Goal: Information Seeking & Learning: Learn about a topic

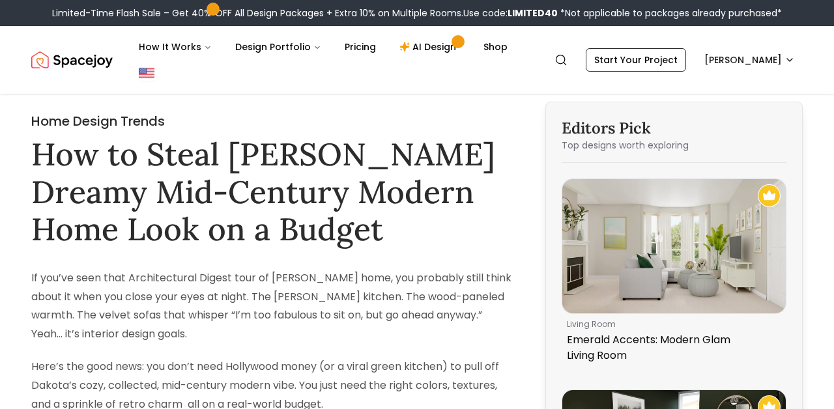
click at [568, 57] on icon "Global" at bounding box center [561, 59] width 13 height 13
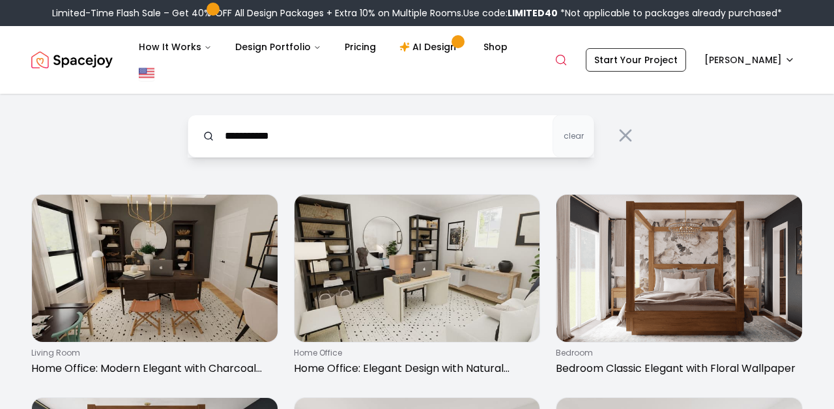
type input "**********"
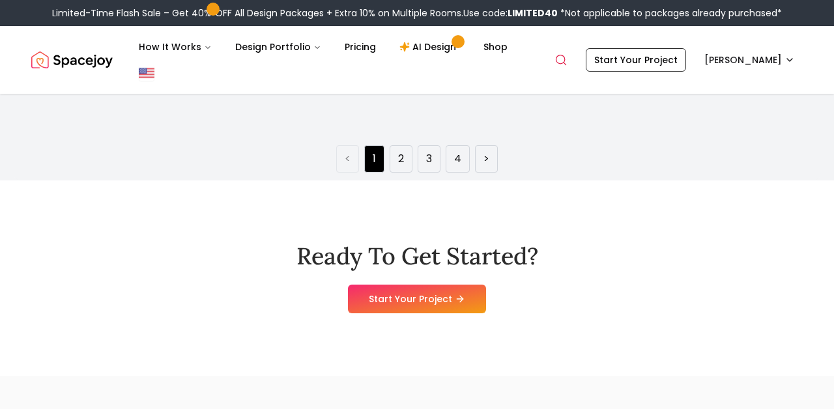
scroll to position [2101, 0]
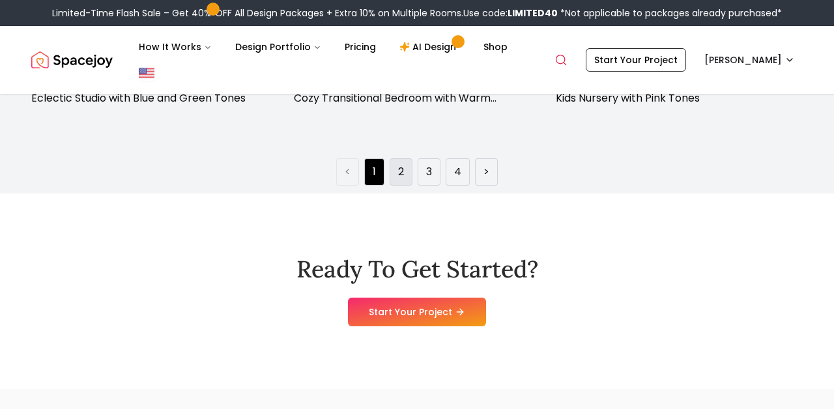
click at [394, 178] on li "2" at bounding box center [401, 171] width 23 height 27
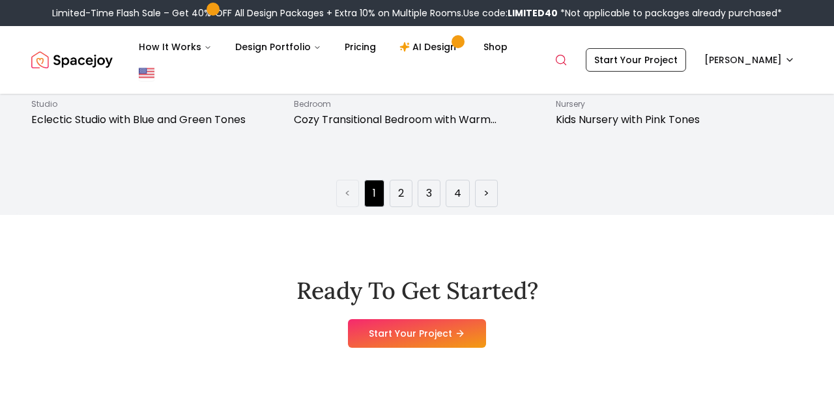
scroll to position [2074, 0]
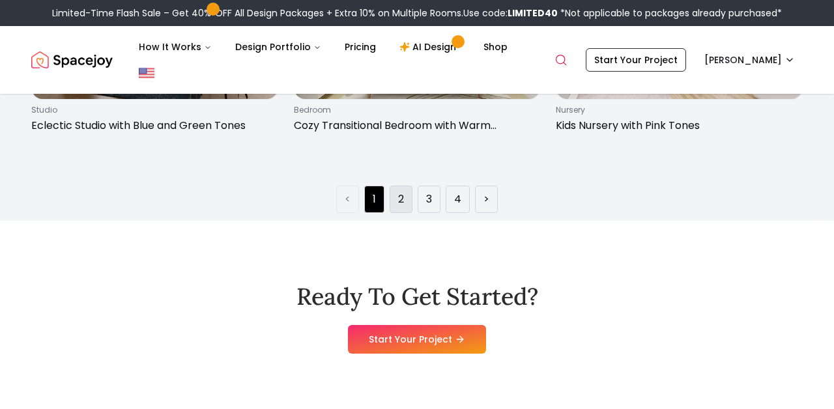
click at [404, 208] on li "2" at bounding box center [401, 199] width 23 height 27
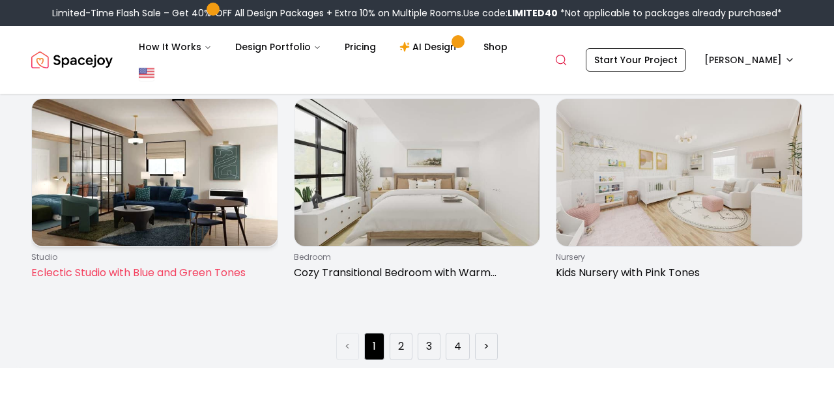
scroll to position [1975, 0]
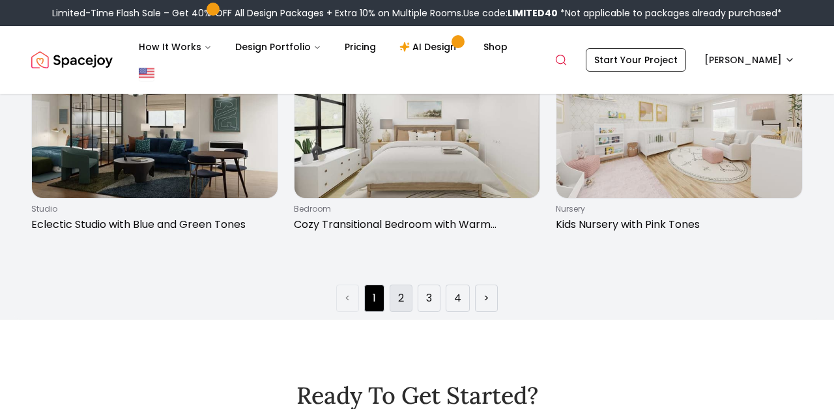
click at [398, 295] on li "2" at bounding box center [401, 298] width 23 height 27
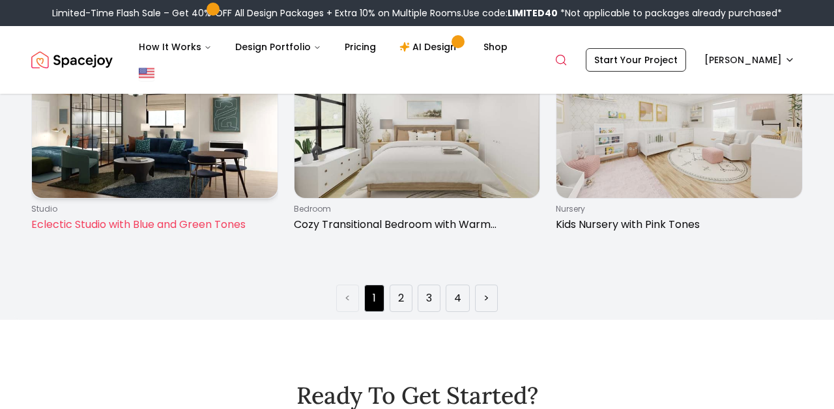
click at [160, 177] on img at bounding box center [155, 124] width 246 height 147
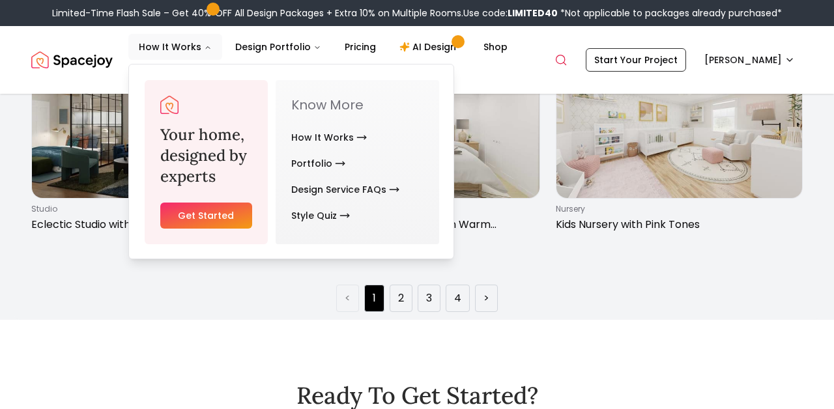
click at [77, 68] on img "Spacejoy" at bounding box center [71, 60] width 81 height 26
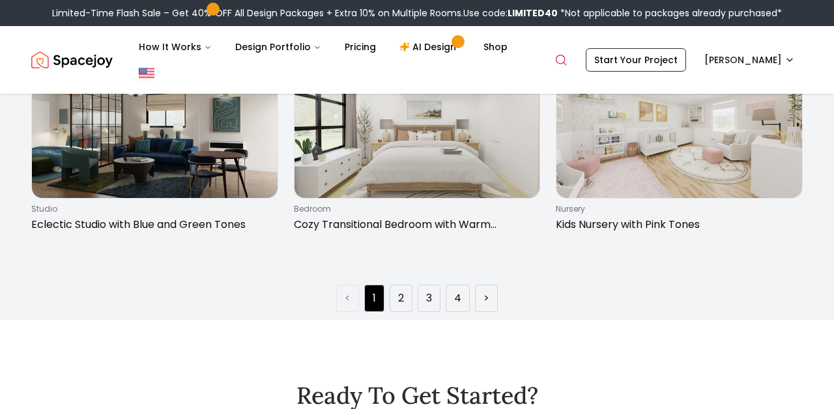
click at [73, 66] on img "Spacejoy" at bounding box center [71, 60] width 81 height 26
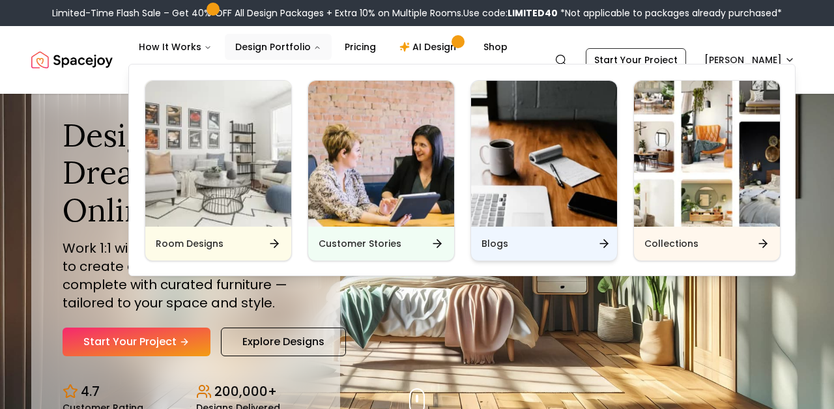
click at [490, 234] on div "Blogs" at bounding box center [544, 244] width 146 height 34
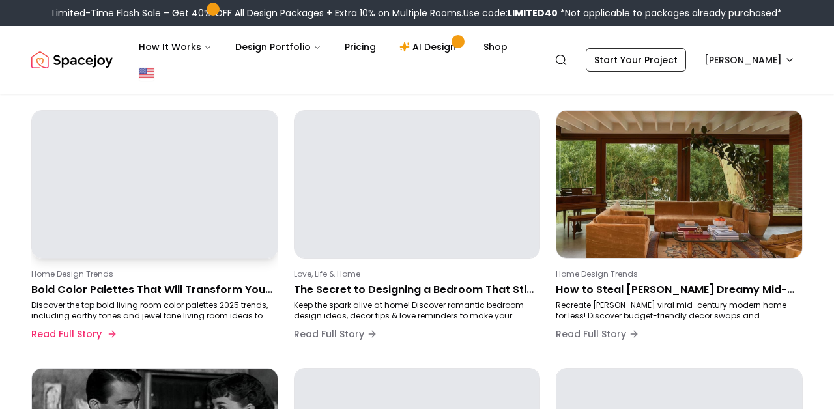
scroll to position [110, 0]
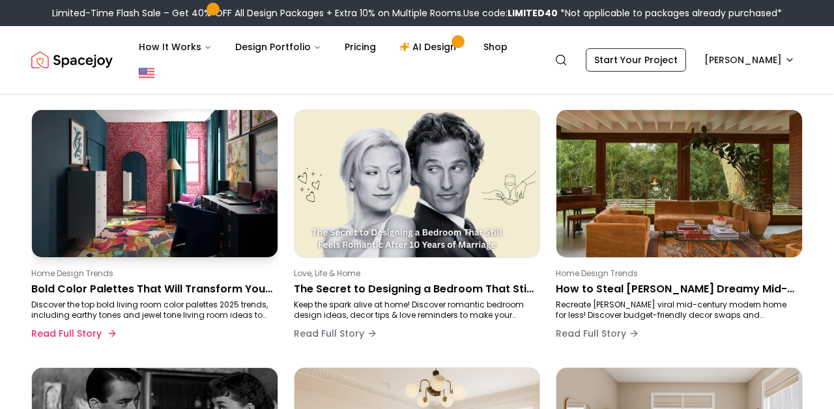
click at [56, 294] on p "Bold Color Palettes That Will Transform Your Living Room in 2025" at bounding box center [152, 290] width 242 height 16
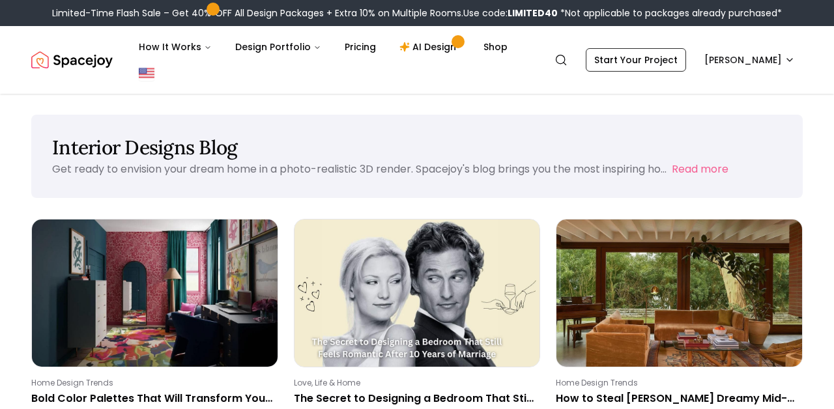
scroll to position [110, 0]
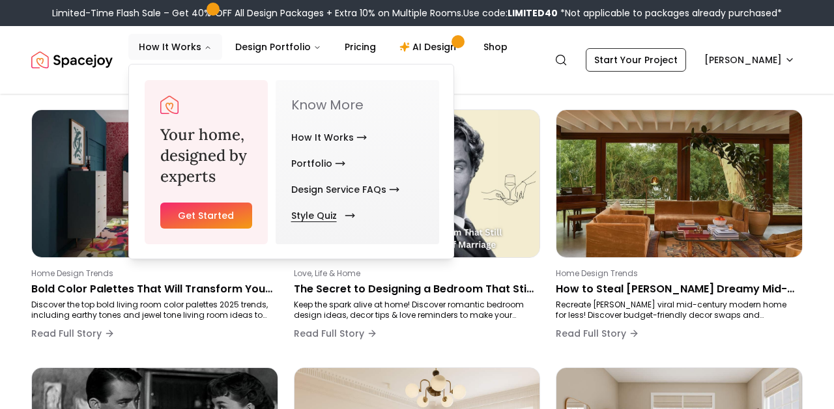
click at [328, 211] on link "Style Quiz" at bounding box center [320, 216] width 59 height 26
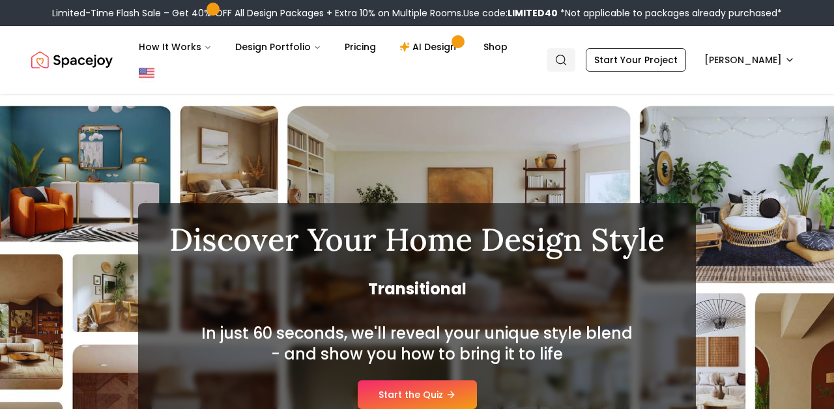
click at [576, 66] on link "Search" at bounding box center [561, 59] width 29 height 23
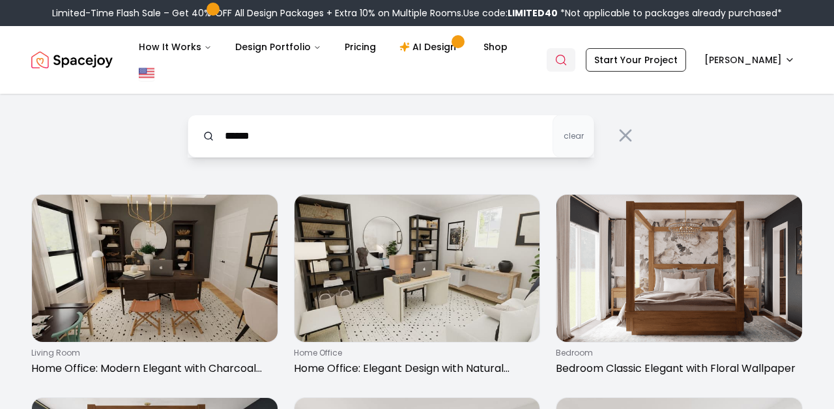
type input "*******"
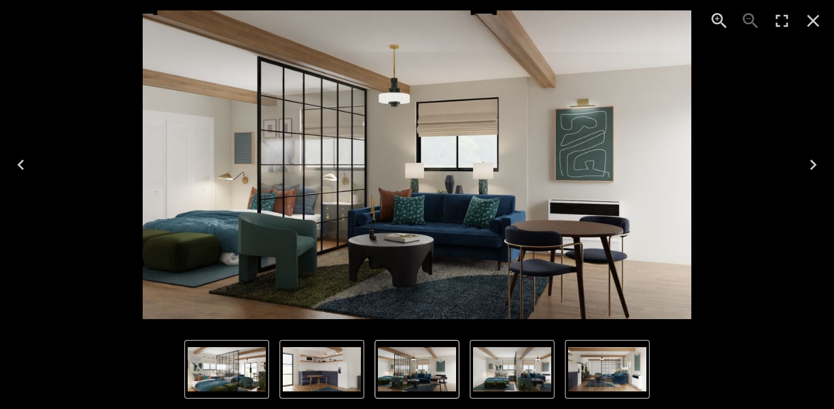
click at [811, 20] on icon "Close" at bounding box center [813, 20] width 21 height 21
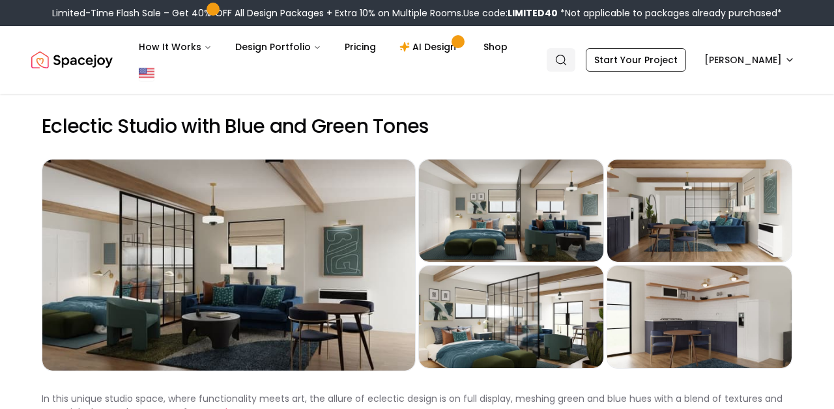
click at [576, 68] on link "Search" at bounding box center [561, 59] width 29 height 23
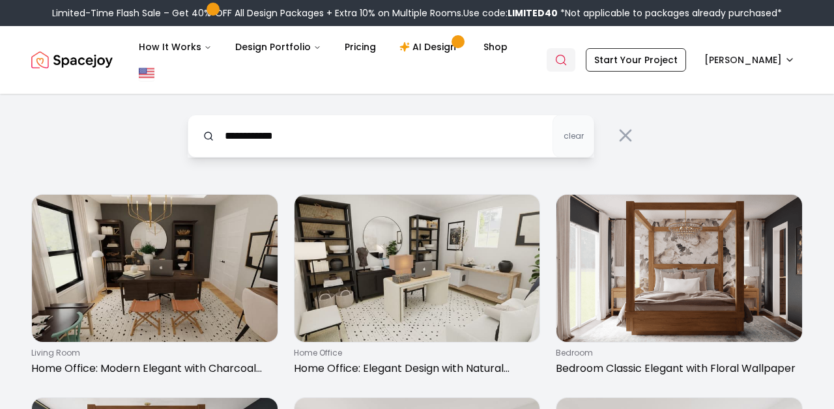
type input "**********"
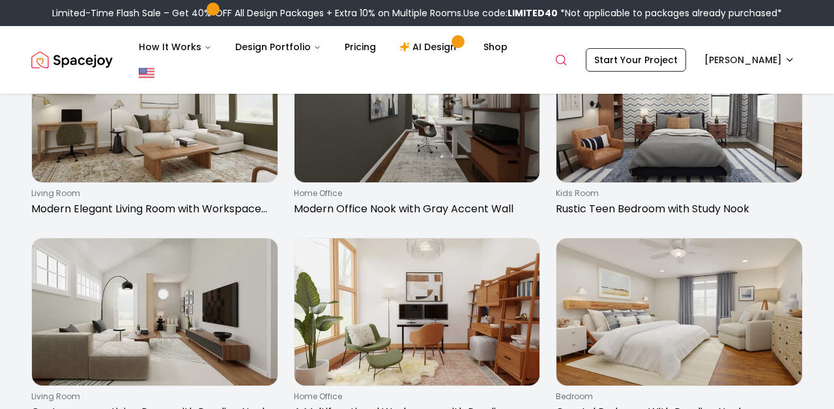
scroll to position [364, 0]
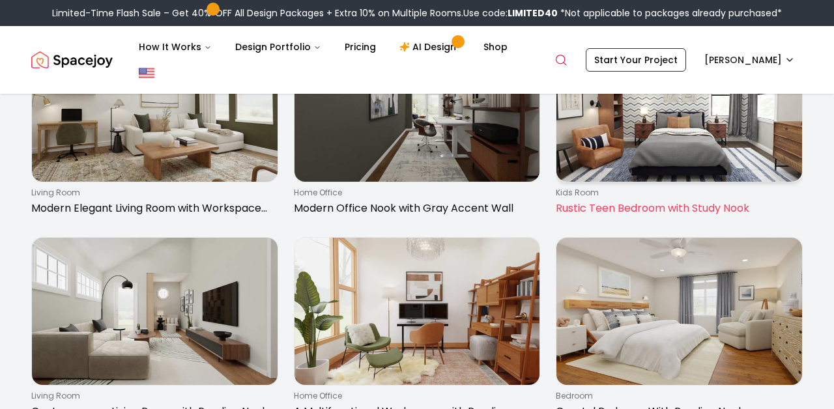
click at [669, 207] on p "Rustic Teen Bedroom with Study Nook" at bounding box center [677, 209] width 242 height 16
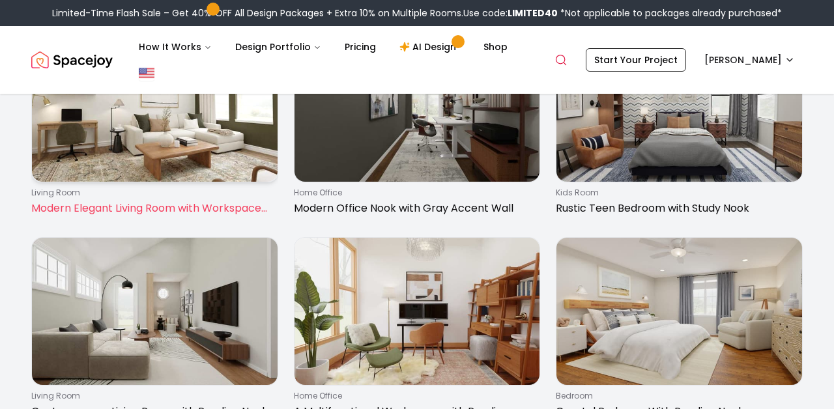
click at [144, 160] on img at bounding box center [155, 108] width 246 height 147
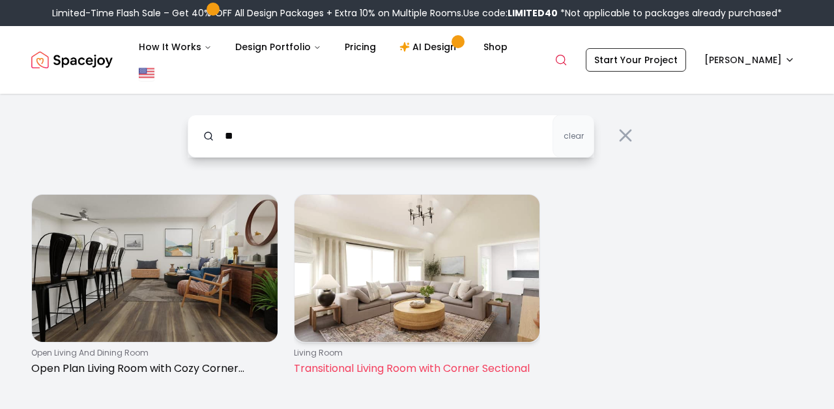
type input "*"
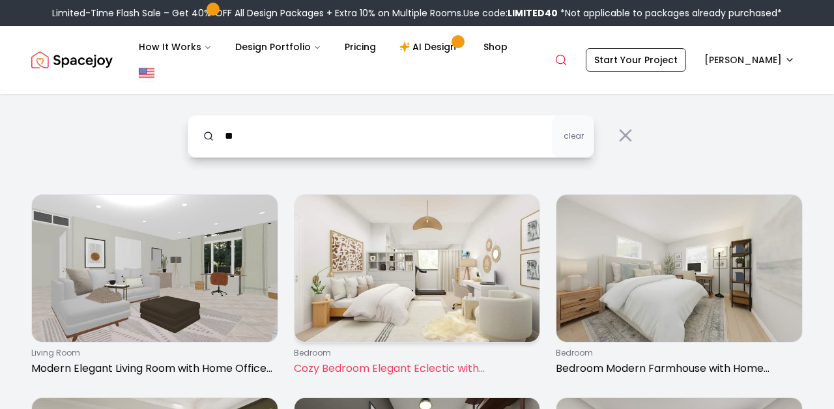
type input "*"
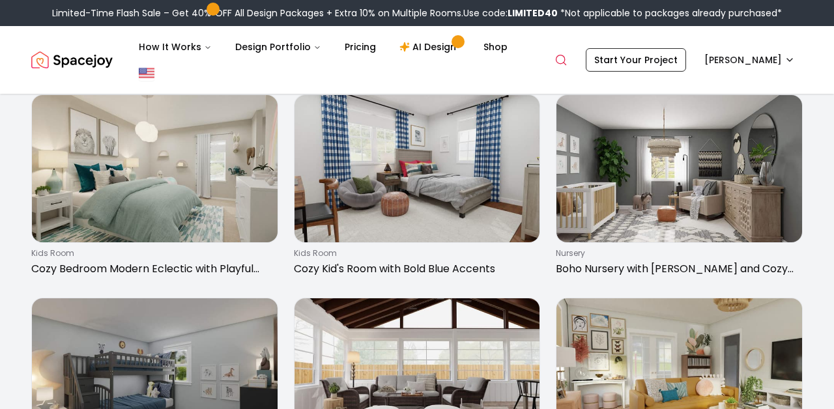
scroll to position [259, 0]
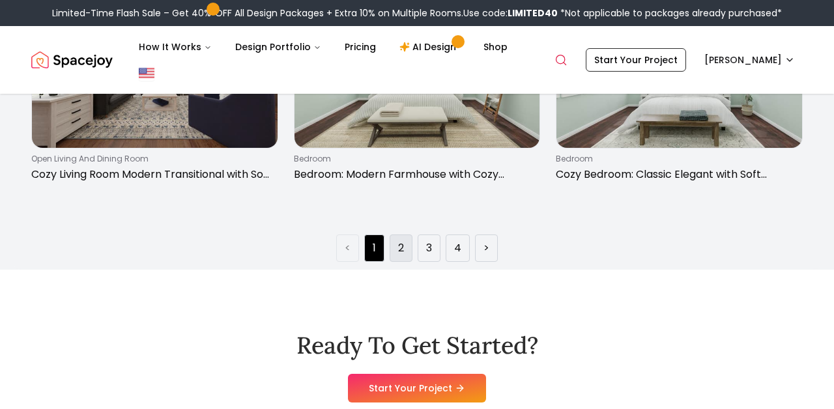
click at [401, 246] on link "2" at bounding box center [401, 249] width 6 height 16
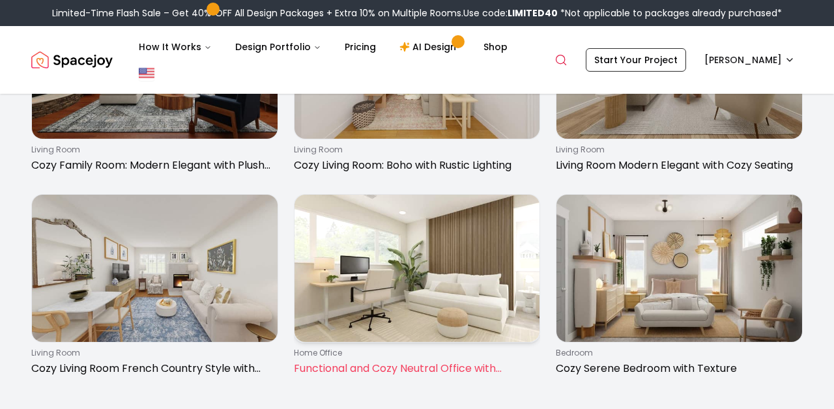
scroll to position [1848, 0]
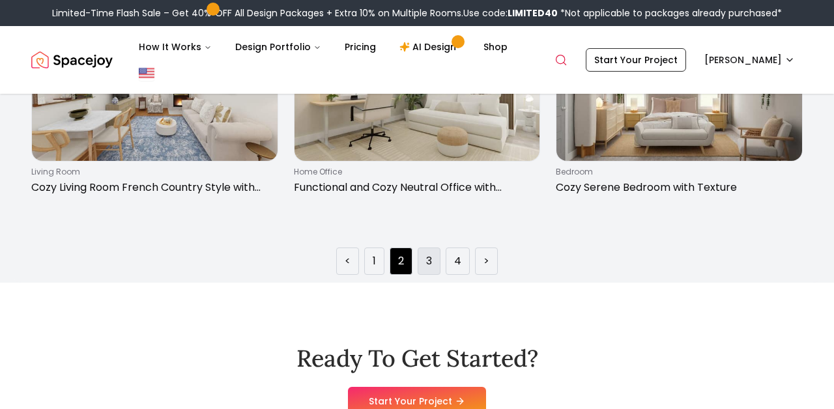
click at [430, 263] on link "3" at bounding box center [429, 262] width 6 height 16
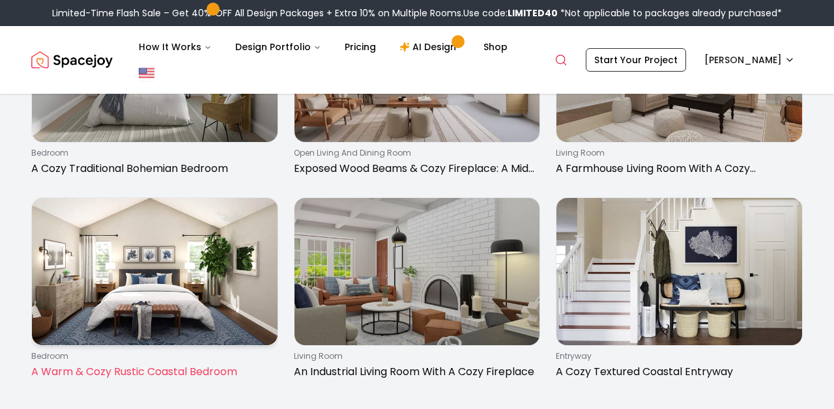
scroll to position [1992, 0]
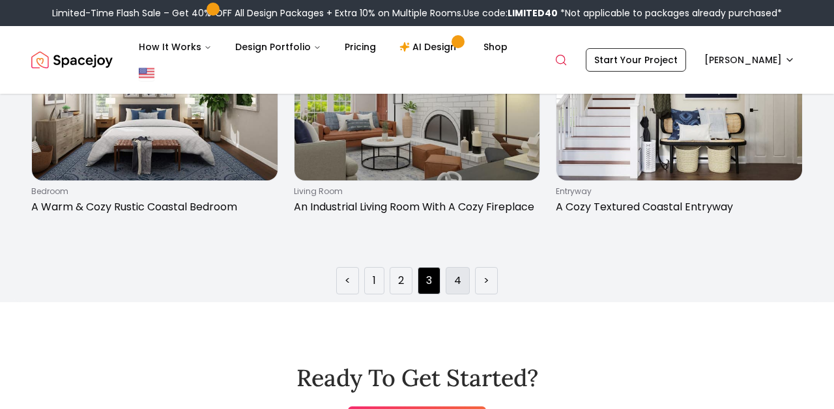
click at [458, 275] on link "4" at bounding box center [457, 281] width 7 height 16
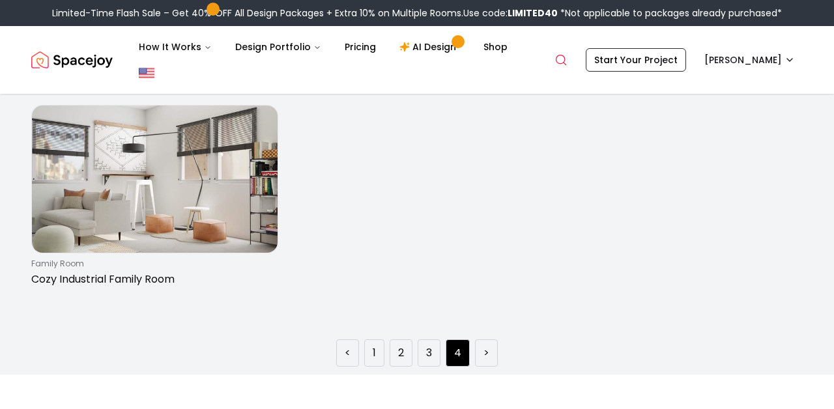
scroll to position [733, 0]
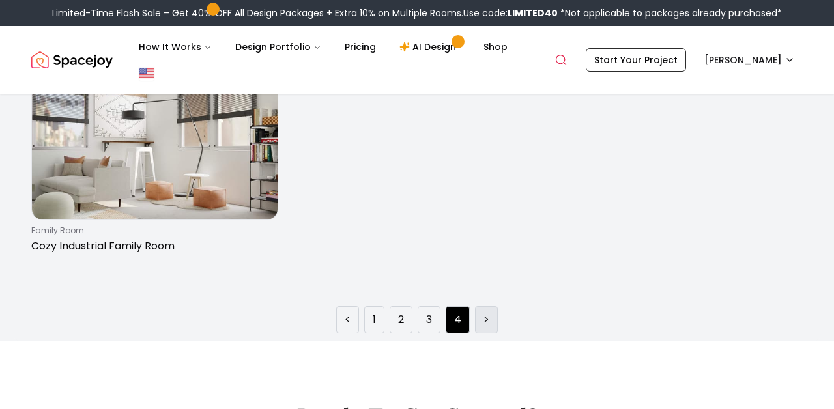
click at [482, 319] on li ">" at bounding box center [486, 319] width 23 height 27
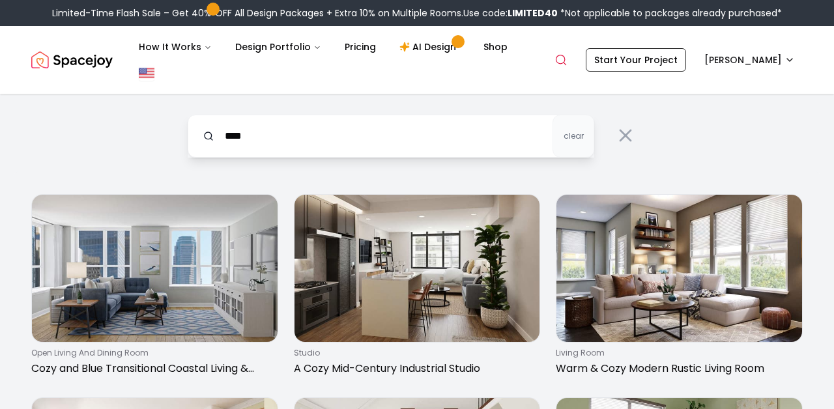
scroll to position [0, 0]
click at [410, 138] on input "****" at bounding box center [391, 136] width 407 height 43
drag, startPoint x: 410, startPoint y: 138, endPoint x: 410, endPoint y: 126, distance: 11.7
click at [410, 125] on input "****" at bounding box center [391, 136] width 407 height 43
type input "**********"
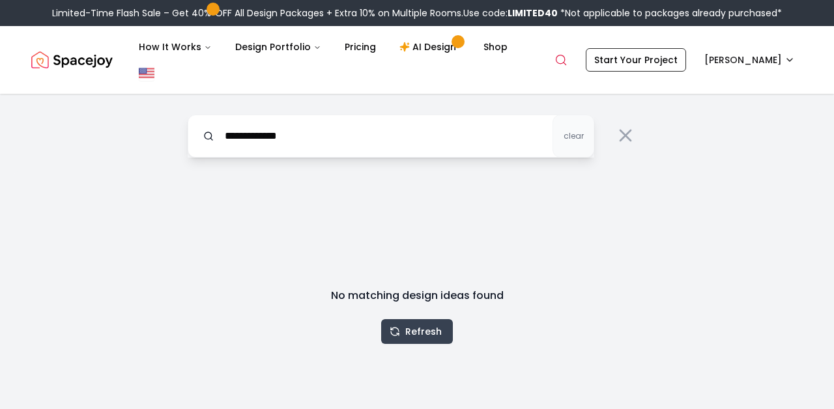
click at [420, 328] on button "Refresh" at bounding box center [417, 331] width 72 height 25
click at [574, 137] on span "clear" at bounding box center [574, 136] width 20 height 10
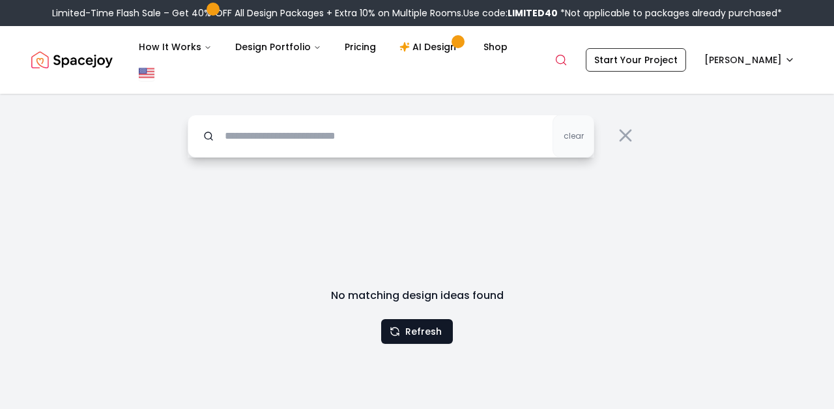
click at [409, 121] on input "text" at bounding box center [391, 136] width 407 height 43
type input "**********"
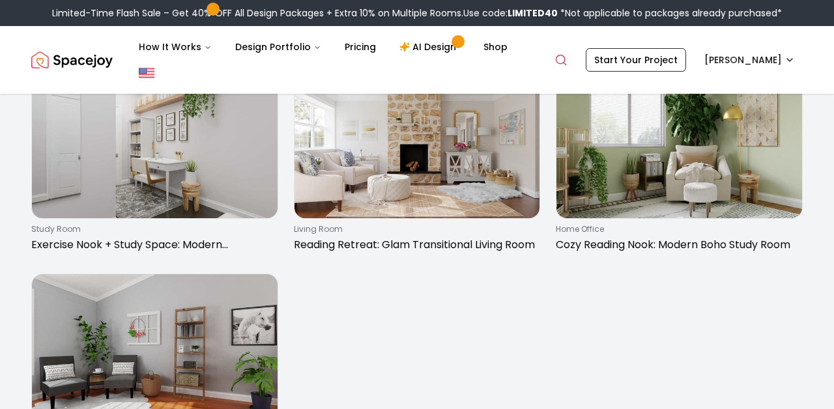
scroll to position [1535, 0]
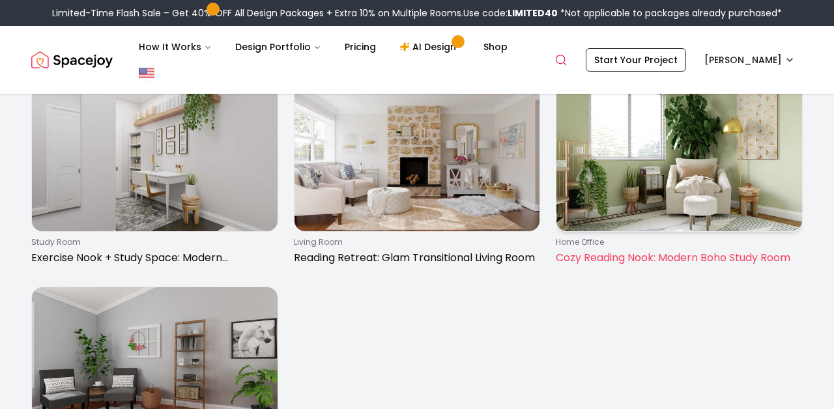
click at [652, 228] on img at bounding box center [680, 157] width 246 height 147
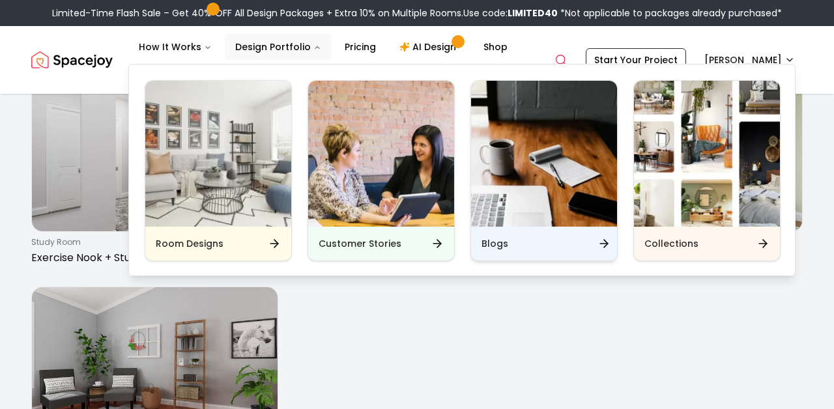
click at [514, 245] on div "Blogs" at bounding box center [544, 244] width 146 height 34
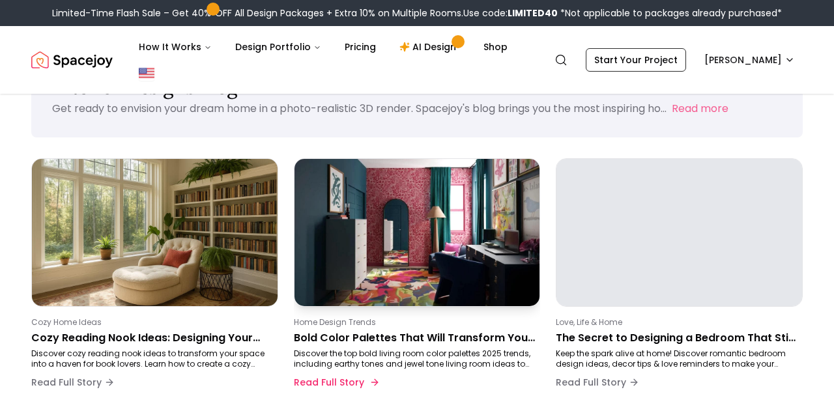
scroll to position [76, 0]
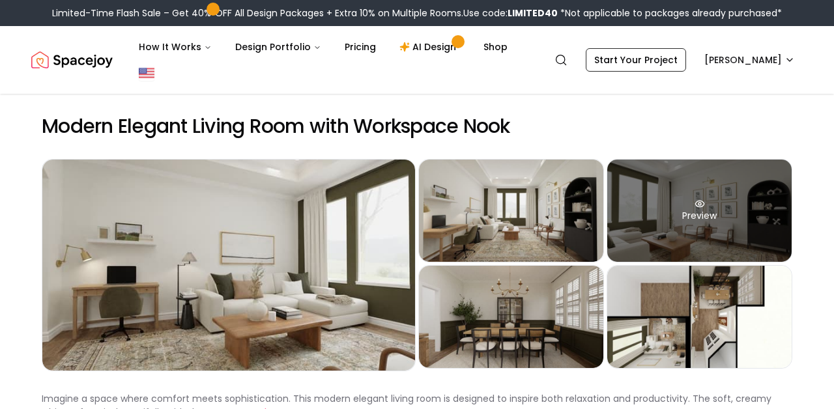
click at [664, 199] on div "Preview" at bounding box center [700, 211] width 184 height 102
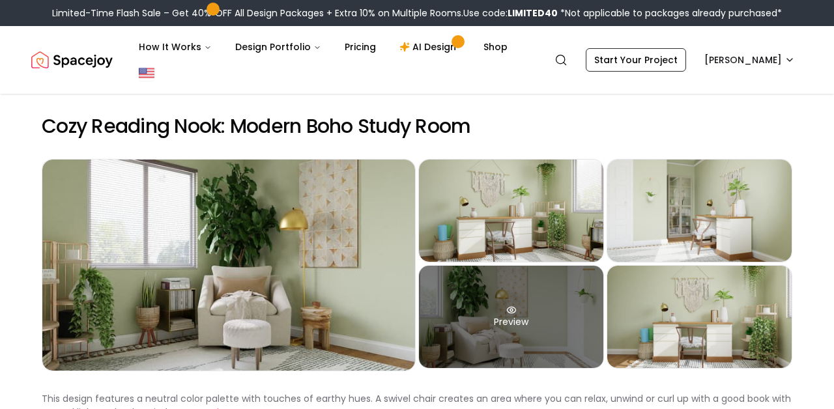
click at [442, 335] on div "Preview" at bounding box center [511, 317] width 184 height 102
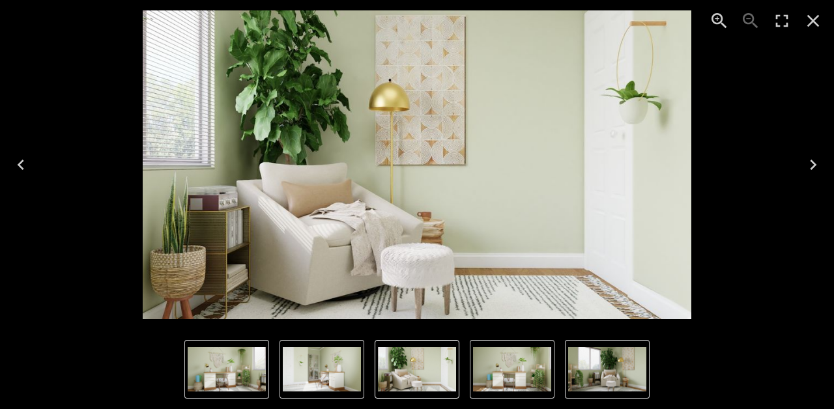
click at [240, 387] on img "2 of 5" at bounding box center [227, 369] width 78 height 44
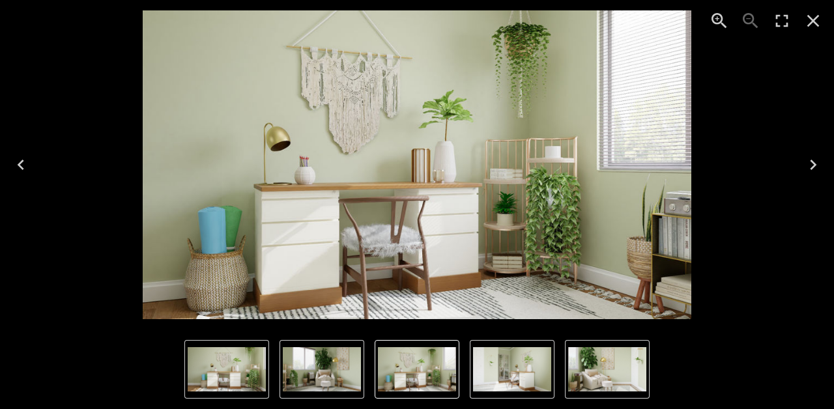
click at [284, 374] on img "1 of 5" at bounding box center [322, 369] width 78 height 44
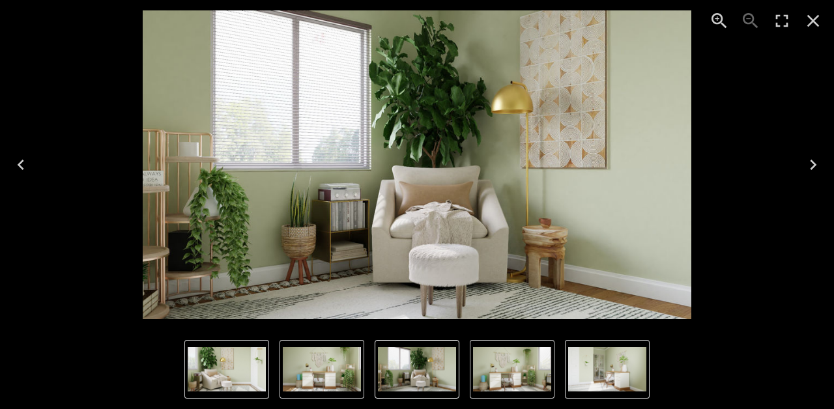
click at [425, 359] on img "1 of 5" at bounding box center [417, 369] width 78 height 44
click at [814, 22] on icon "Close" at bounding box center [814, 21] width 12 height 12
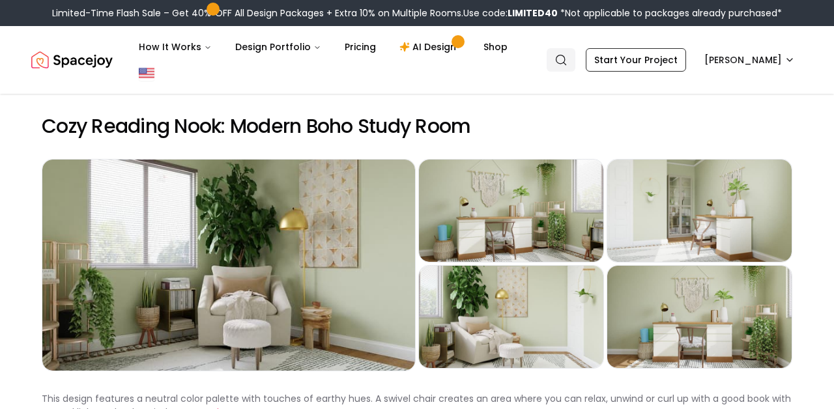
click at [568, 53] on icon "Global" at bounding box center [561, 59] width 13 height 13
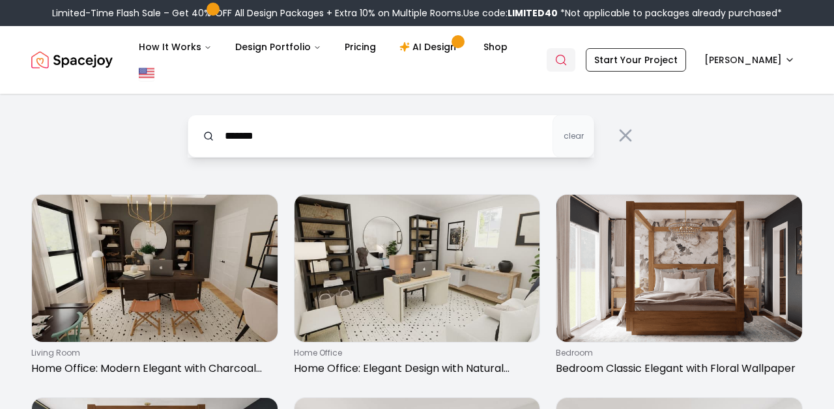
type input "*******"
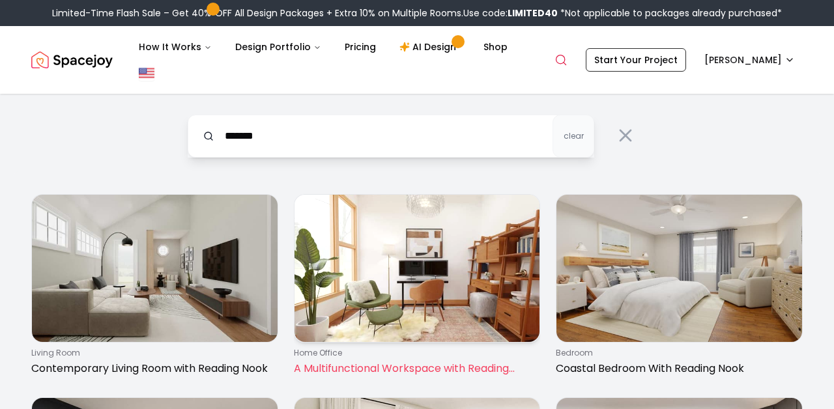
click at [398, 379] on link "home office A Multifunctional Workspace with Reading Nook" at bounding box center [417, 288] width 247 height 188
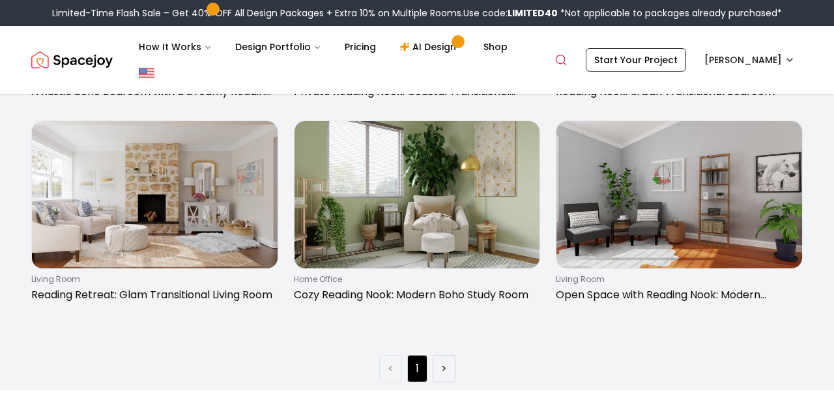
scroll to position [685, 0]
click at [449, 370] on li ">" at bounding box center [444, 368] width 23 height 27
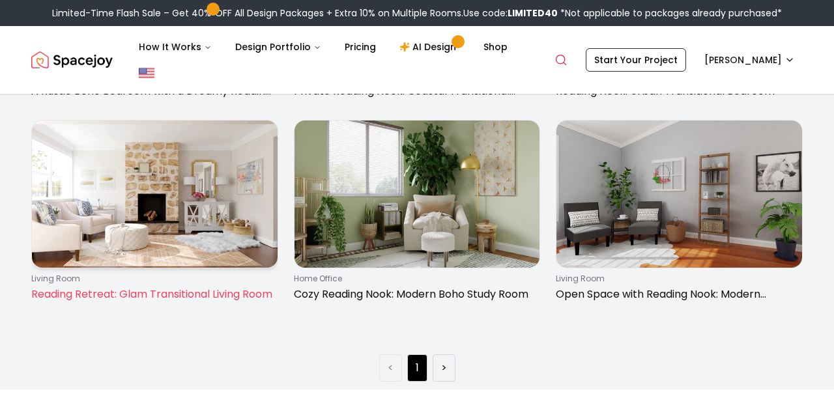
click at [169, 276] on p "living room" at bounding box center [152, 279] width 242 height 10
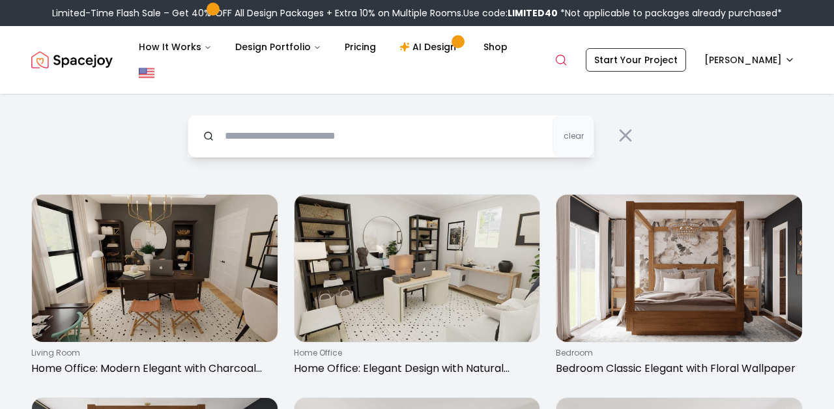
click at [290, 131] on input "text" at bounding box center [391, 136] width 407 height 43
type input "**********"
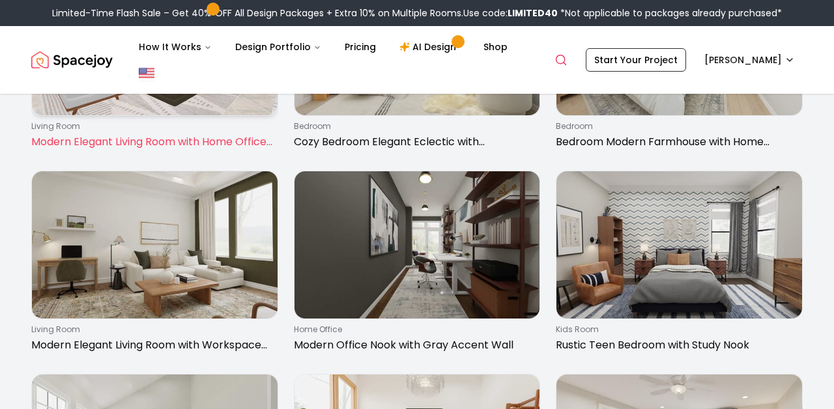
scroll to position [228, 0]
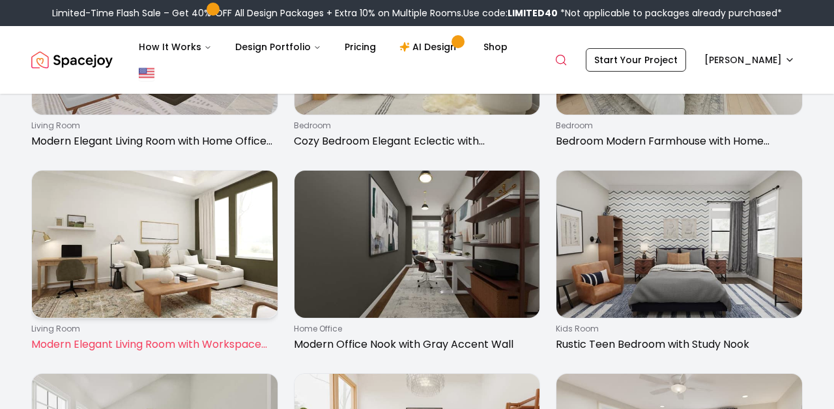
click at [182, 318] on img at bounding box center [155, 244] width 246 height 147
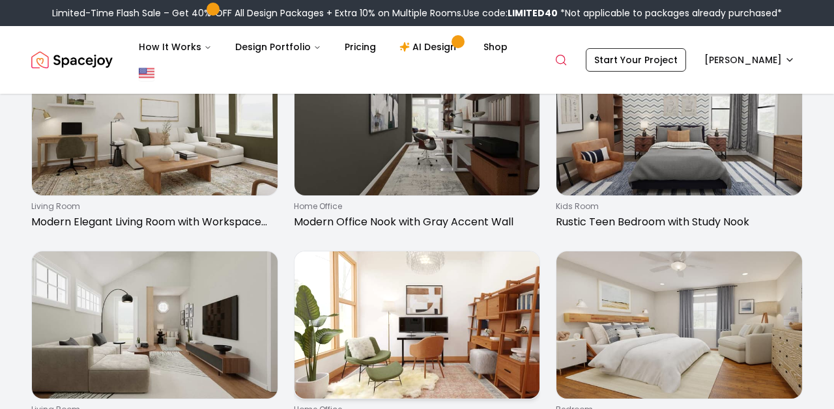
scroll to position [364, 0]
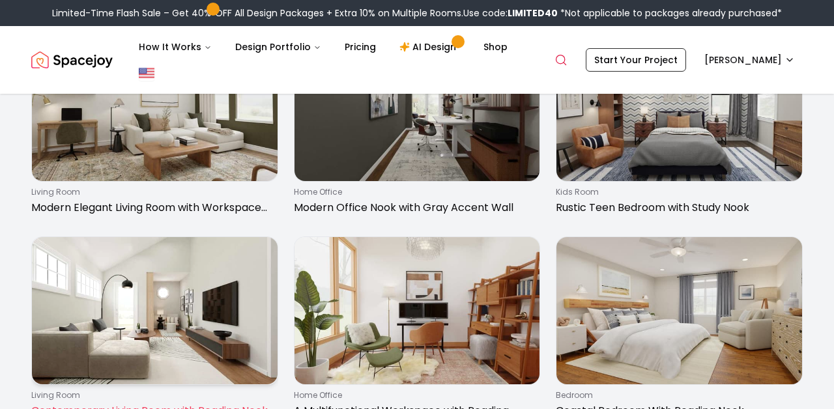
click at [258, 320] on img at bounding box center [155, 310] width 246 height 147
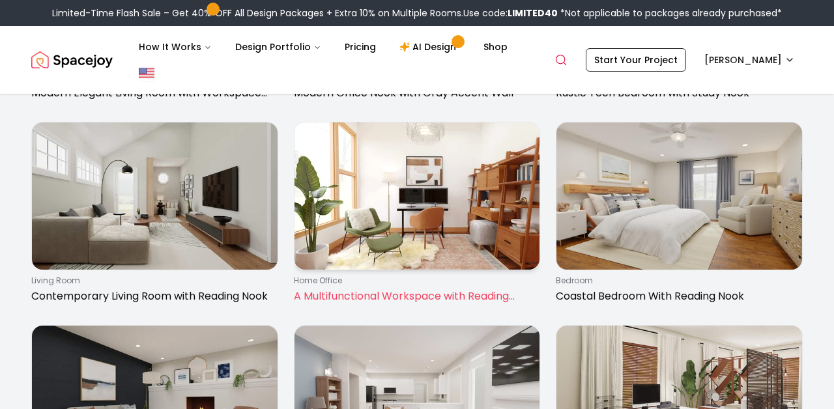
scroll to position [660, 0]
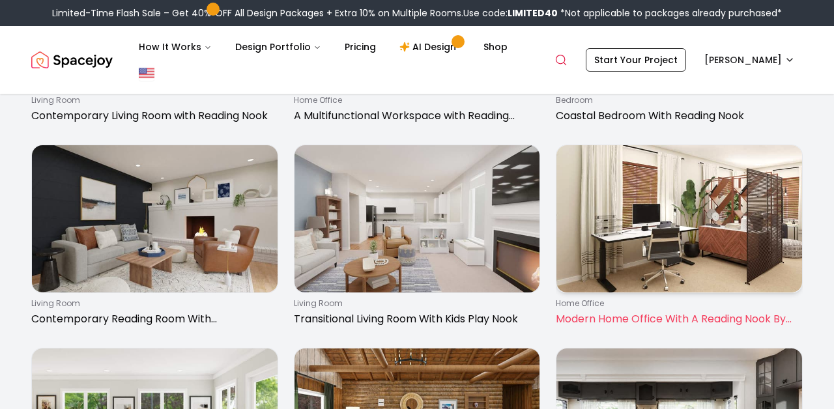
click at [625, 299] on p "home office" at bounding box center [677, 304] width 242 height 10
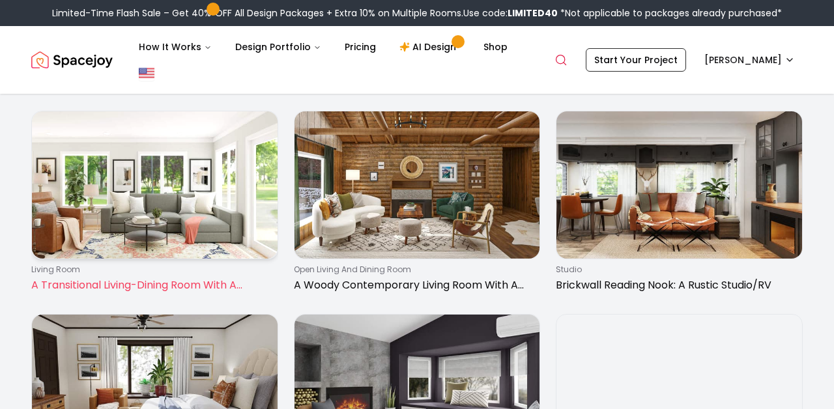
scroll to position [902, 0]
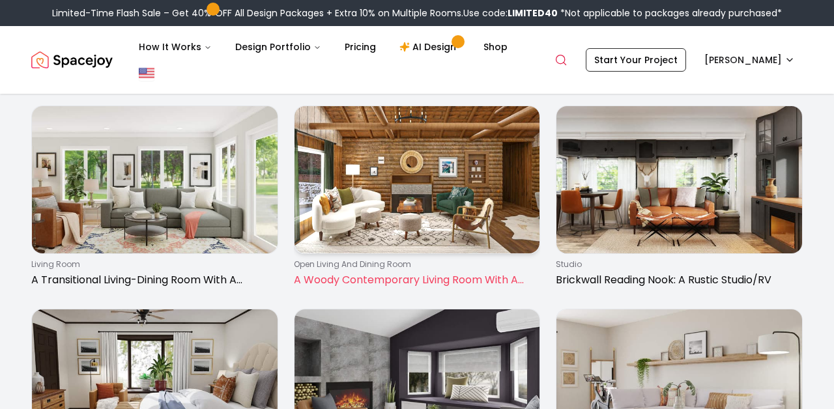
click at [388, 274] on p "A Woody Contemporary Living Room With A Study Nook" at bounding box center [415, 280] width 242 height 16
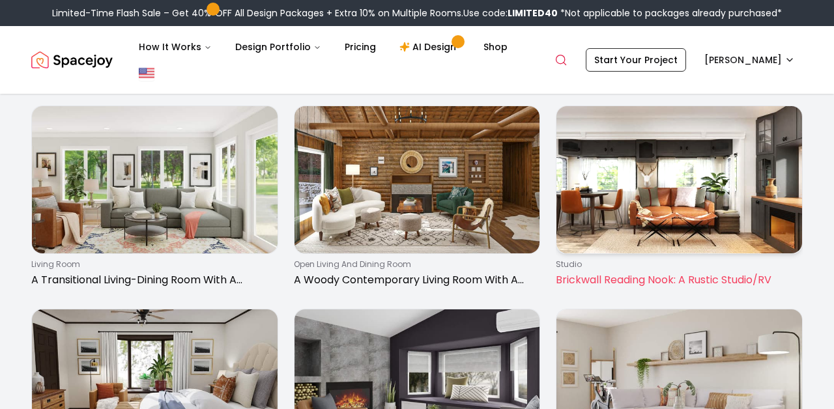
click at [623, 261] on p "studio" at bounding box center [677, 264] width 242 height 10
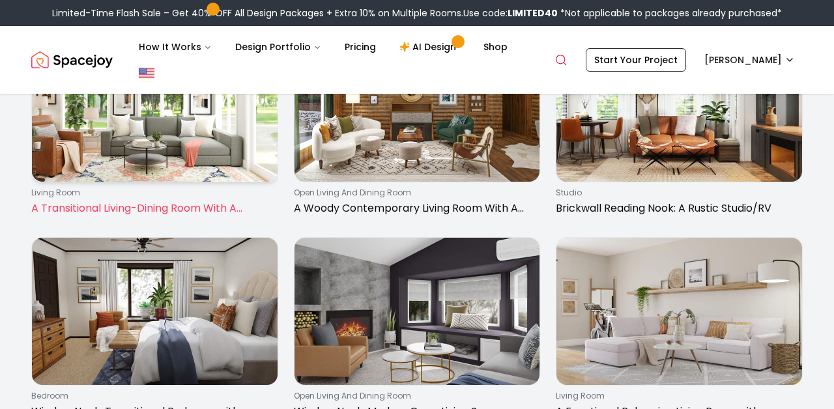
scroll to position [1035, 0]
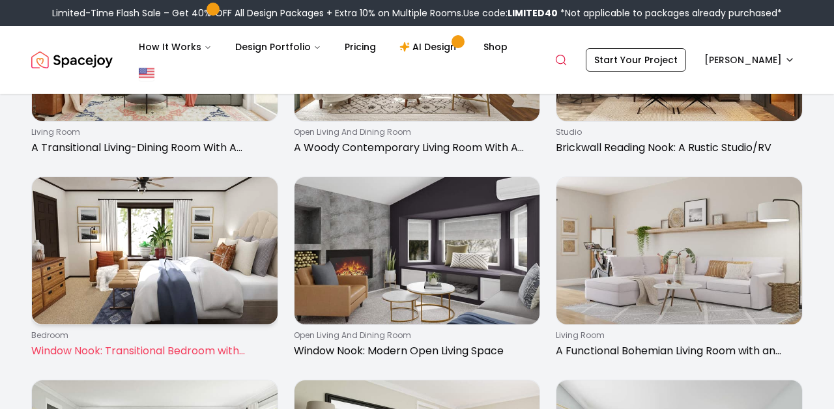
click at [162, 235] on img at bounding box center [155, 250] width 246 height 147
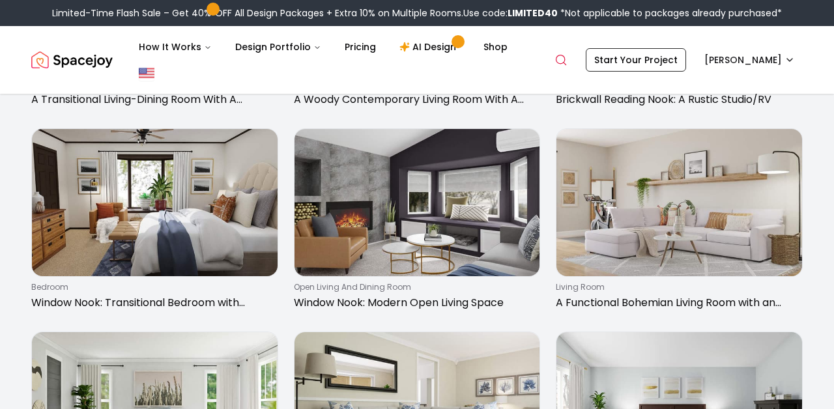
scroll to position [1091, 0]
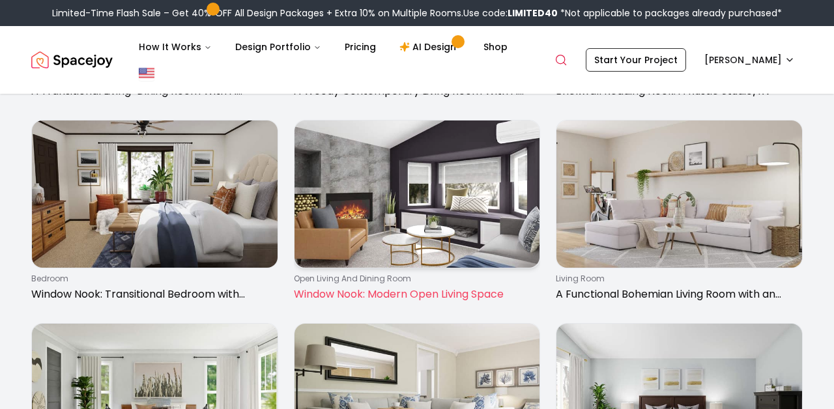
click at [353, 240] on img at bounding box center [418, 194] width 246 height 147
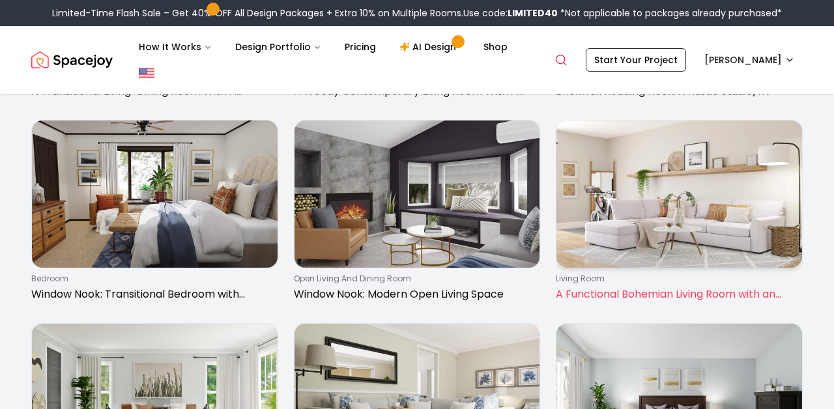
click at [640, 140] on img at bounding box center [680, 194] width 246 height 147
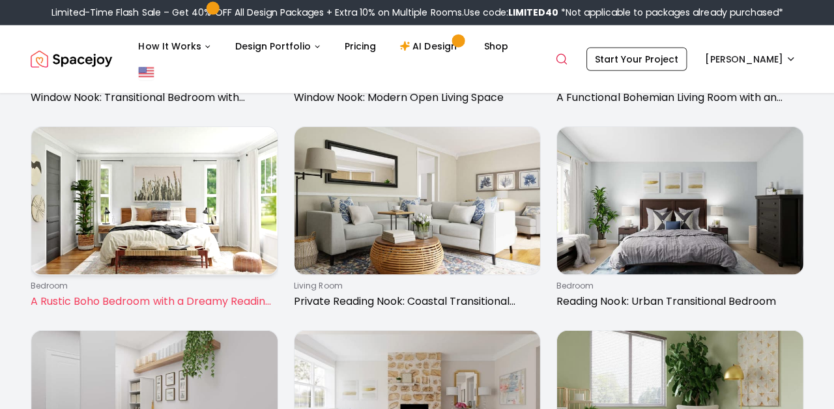
scroll to position [1307, 0]
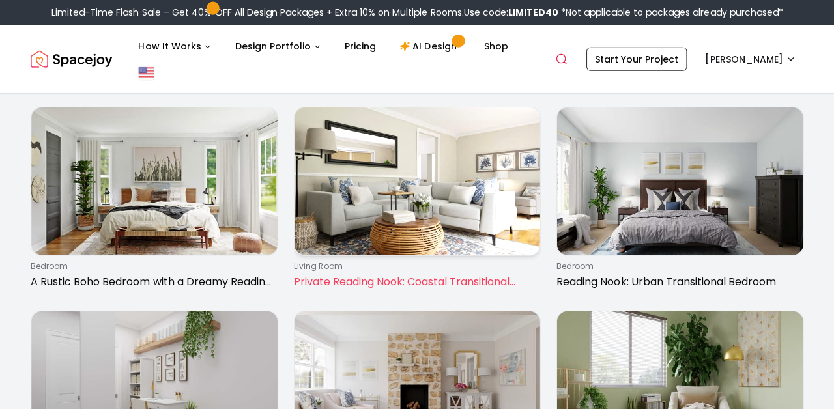
click at [359, 267] on p "living room" at bounding box center [415, 266] width 242 height 10
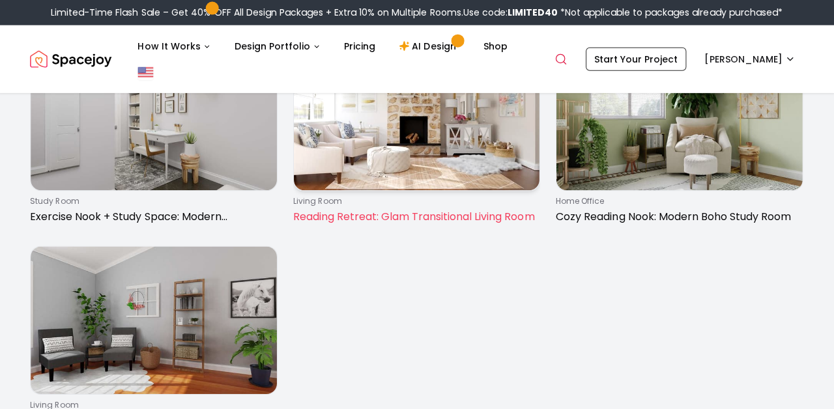
scroll to position [1577, 0]
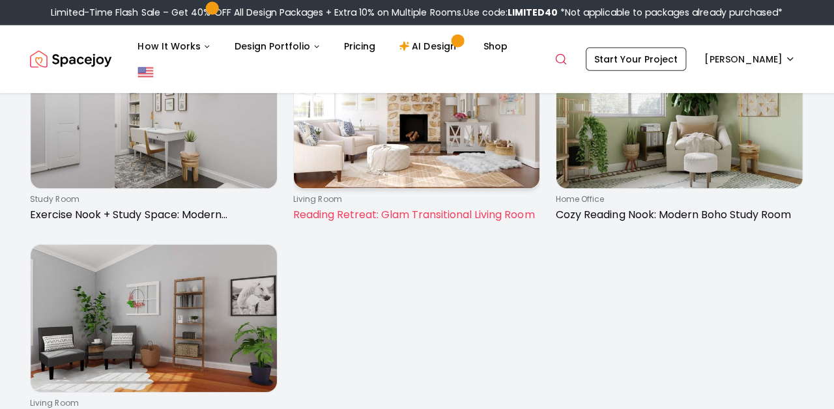
click at [394, 213] on p "Reading Retreat: Glam Transitional Living Room" at bounding box center [415, 216] width 242 height 16
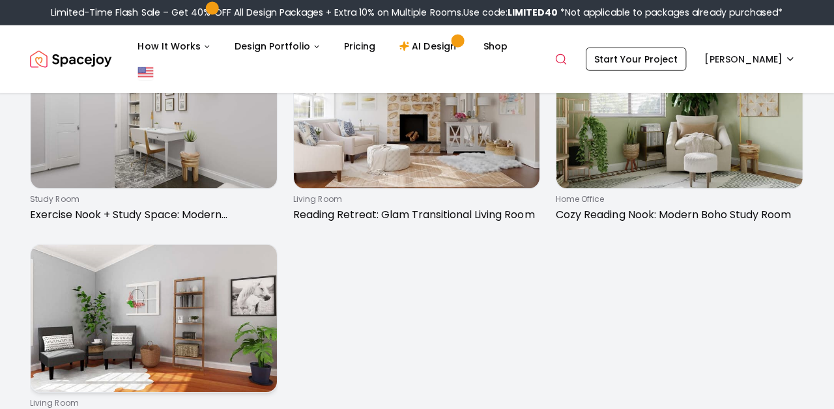
click at [155, 302] on img at bounding box center [155, 318] width 246 height 147
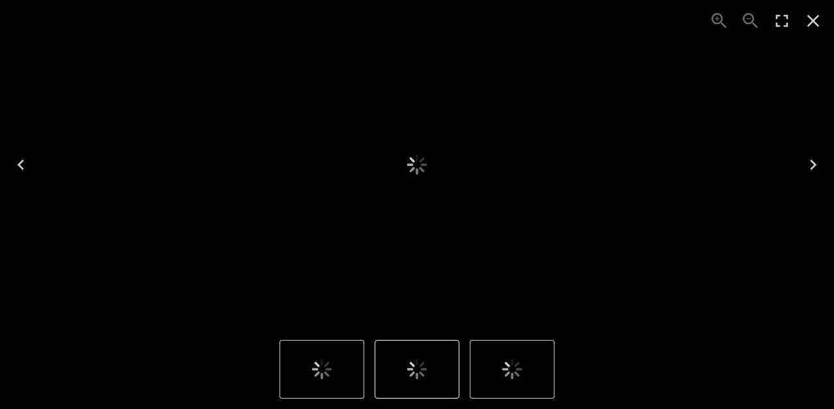
scroll to position [35, 0]
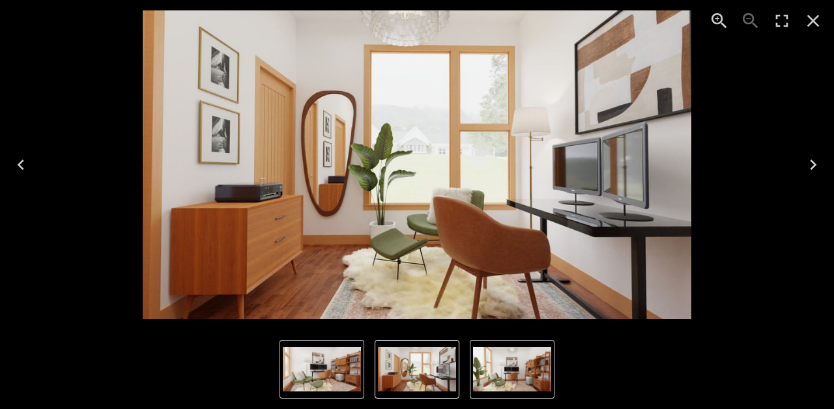
click at [810, 23] on icon "Close" at bounding box center [813, 20] width 21 height 21
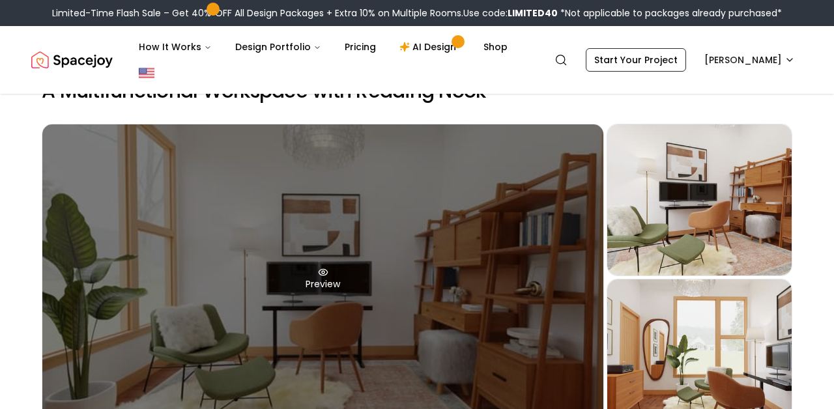
click at [349, 272] on div "Preview" at bounding box center [322, 280] width 561 height 310
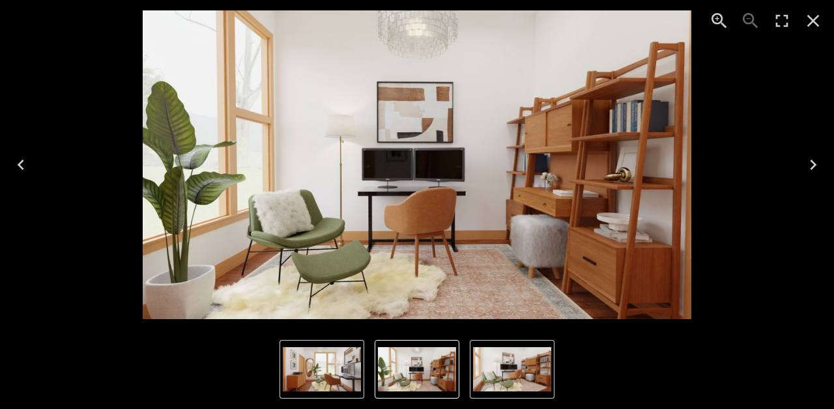
click at [486, 244] on img "1 of 3" at bounding box center [417, 164] width 549 height 309
click at [816, 14] on icon "Close" at bounding box center [813, 20] width 21 height 21
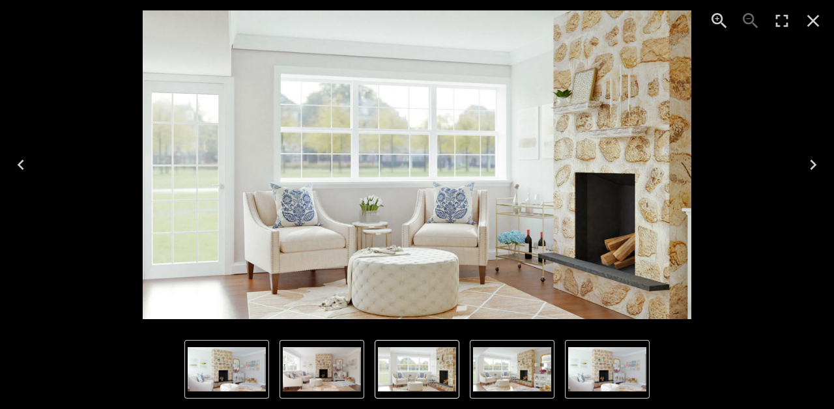
click at [653, 203] on img "2 of 4" at bounding box center [417, 164] width 549 height 309
click at [804, 25] on icon "Close" at bounding box center [813, 20] width 21 height 21
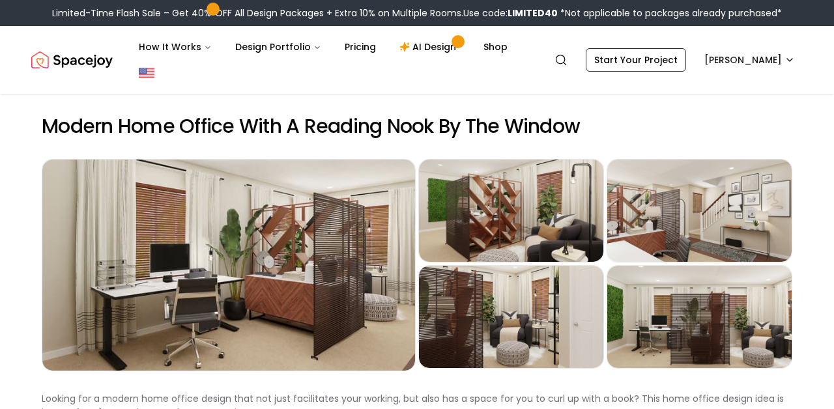
click at [552, 312] on div "Preview" at bounding box center [511, 317] width 184 height 102
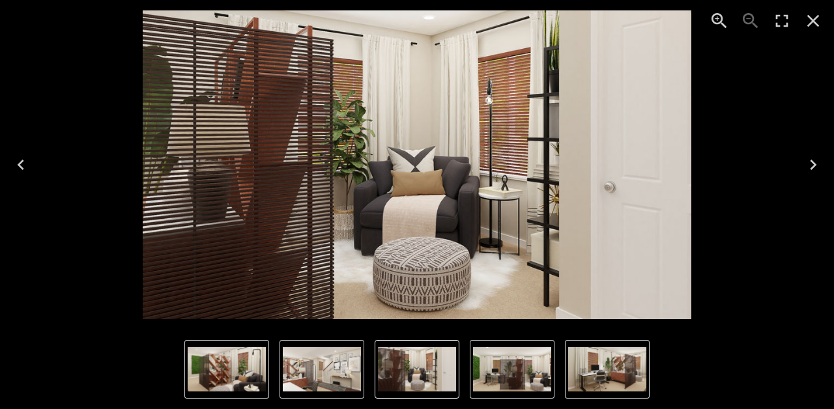
click at [580, 372] on img "1 of 5" at bounding box center [607, 369] width 78 height 44
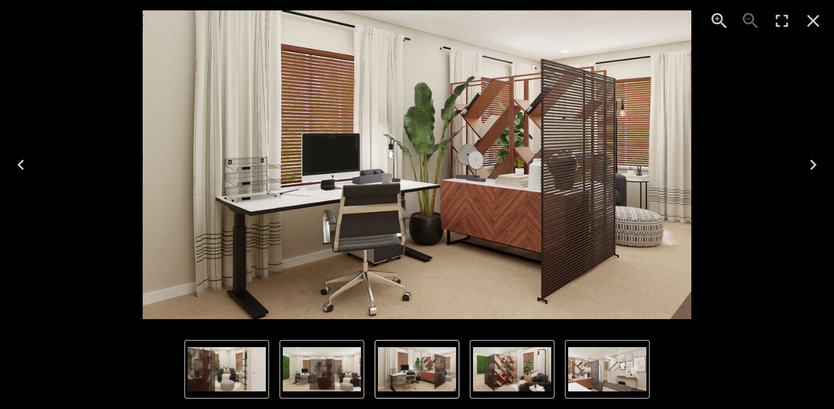
click at [593, 371] on img "3 of 5" at bounding box center [607, 369] width 78 height 44
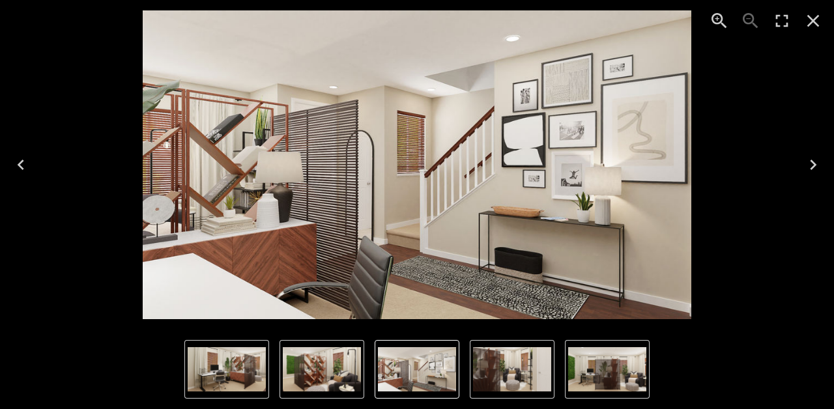
click at [583, 372] on img "5 of 5" at bounding box center [607, 369] width 78 height 44
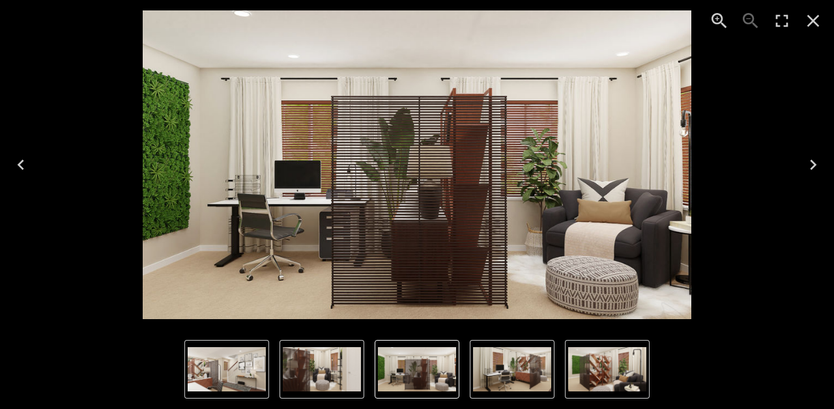
click at [249, 362] on img "3 of 5" at bounding box center [227, 369] width 78 height 44
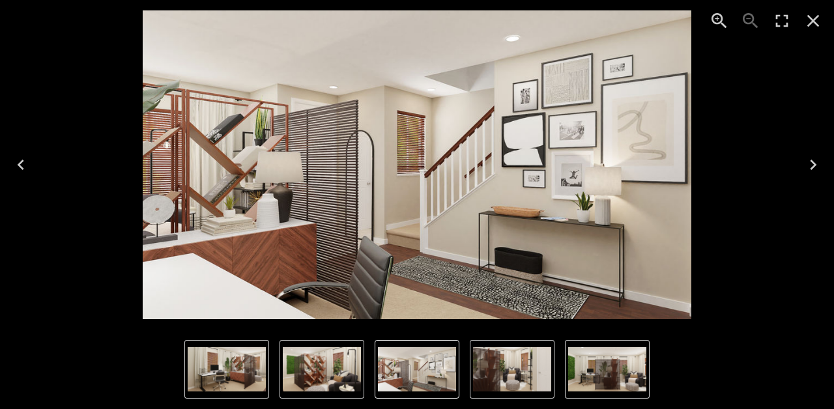
click at [249, 362] on img "1 of 5" at bounding box center [227, 369] width 78 height 44
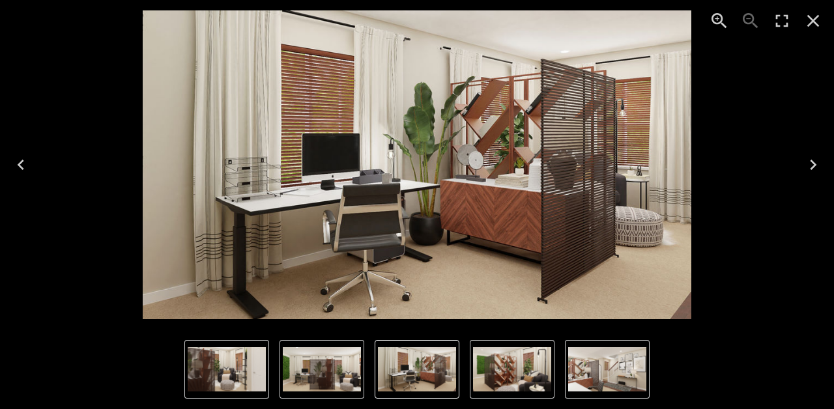
click at [249, 362] on img "4 of 5" at bounding box center [227, 369] width 78 height 44
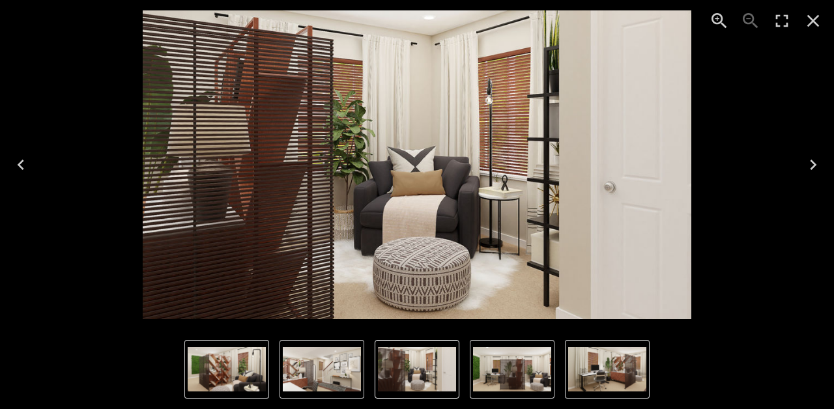
click at [417, 243] on img "4 of 5" at bounding box center [417, 164] width 549 height 309
click at [814, 14] on icon "Close" at bounding box center [813, 20] width 21 height 21
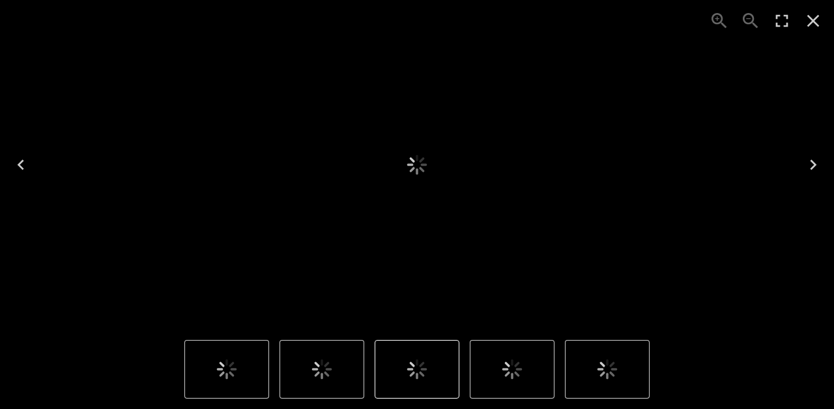
scroll to position [13, 0]
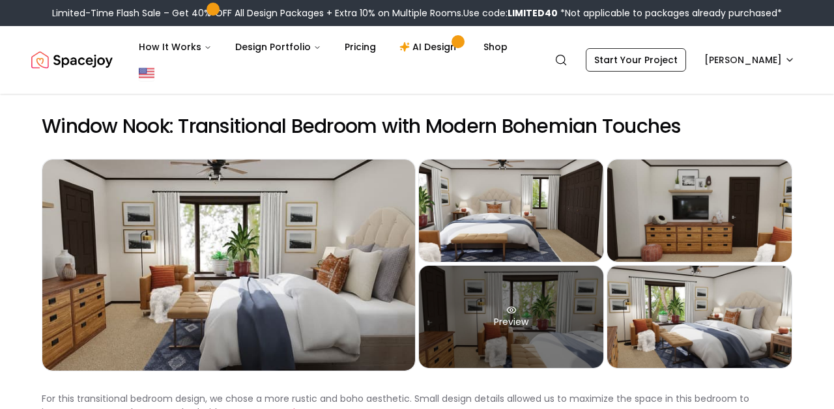
click at [539, 323] on div "Preview" at bounding box center [511, 317] width 184 height 102
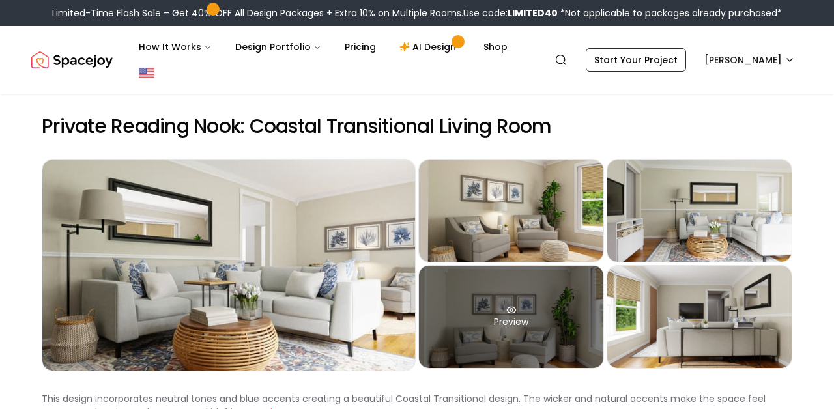
click at [568, 347] on div "Preview" at bounding box center [511, 317] width 184 height 102
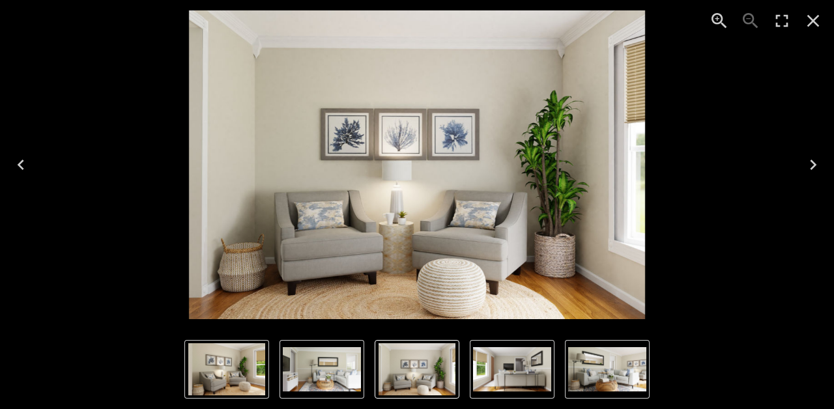
click at [422, 206] on img "4 of 5" at bounding box center [417, 164] width 456 height 309
click at [262, 377] on img "2 of 5" at bounding box center [226, 370] width 77 height 52
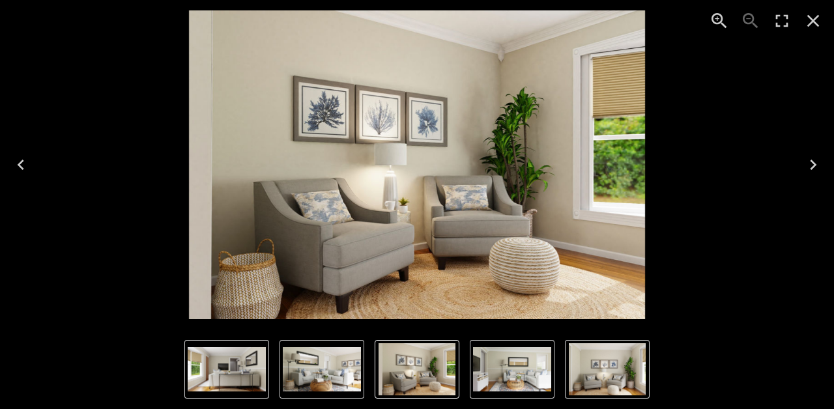
click at [813, 22] on icon "Close" at bounding box center [814, 21] width 12 height 12
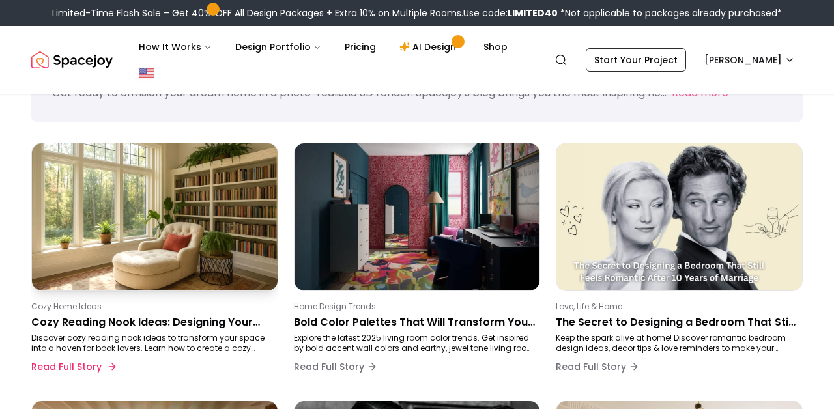
click at [214, 329] on p "Cozy Reading Nook Ideas: Designing Your Perfect Space" at bounding box center [152, 323] width 242 height 16
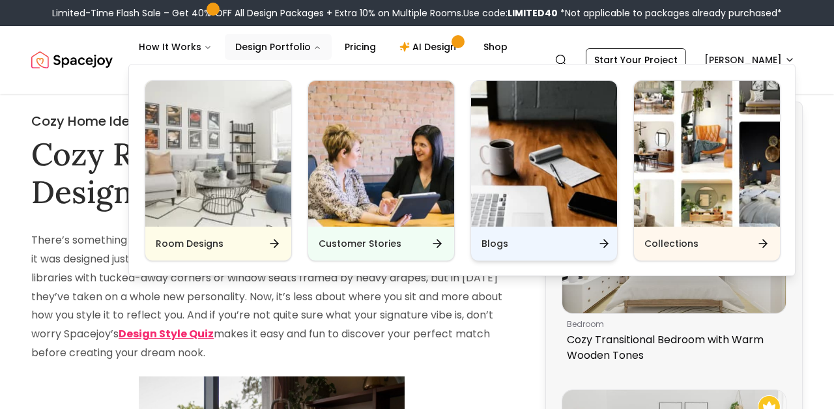
click at [493, 228] on div "Blogs" at bounding box center [544, 244] width 146 height 34
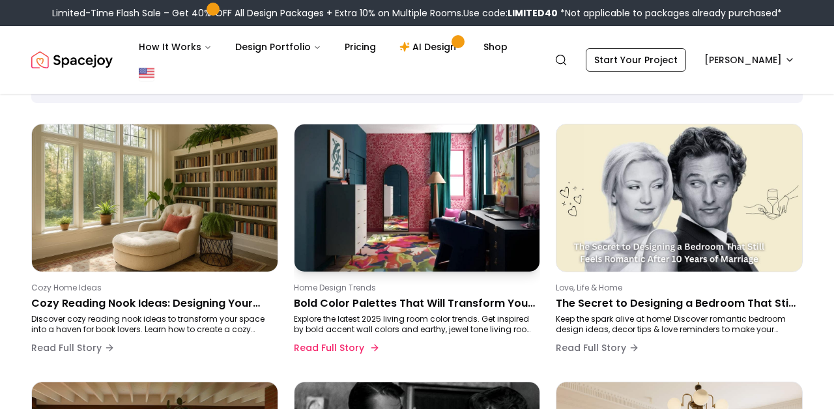
scroll to position [128, 0]
